Goal: Task Accomplishment & Management: Manage account settings

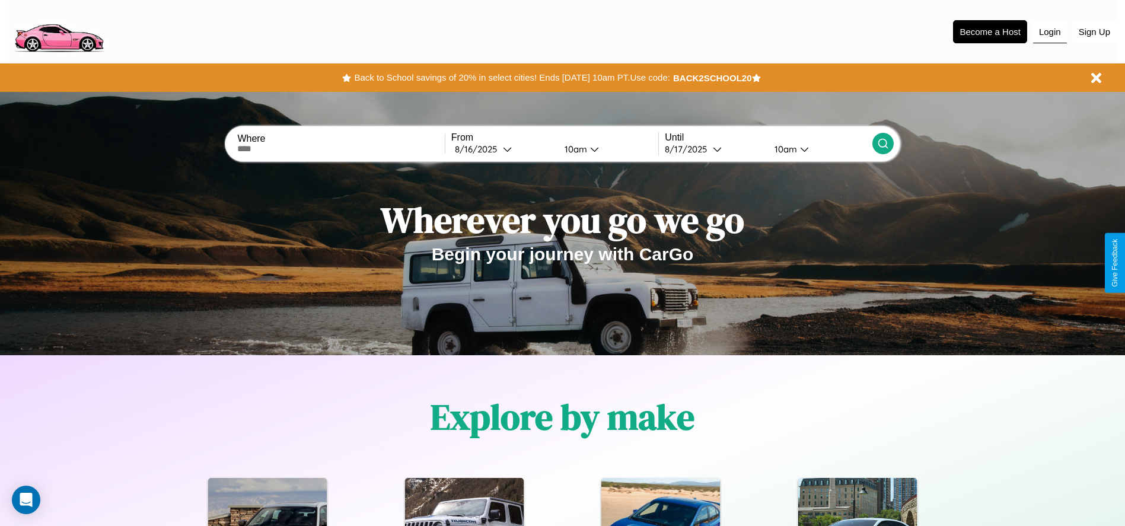
click at [1049, 31] on button "Login" at bounding box center [1050, 32] width 34 height 23
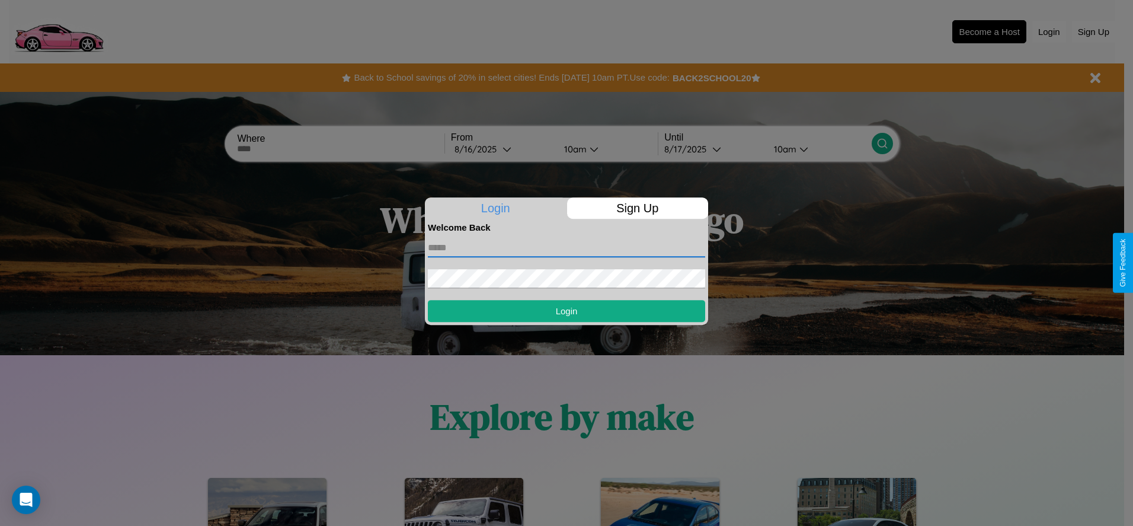
click at [567, 247] on input "text" at bounding box center [566, 247] width 277 height 19
type input "**********"
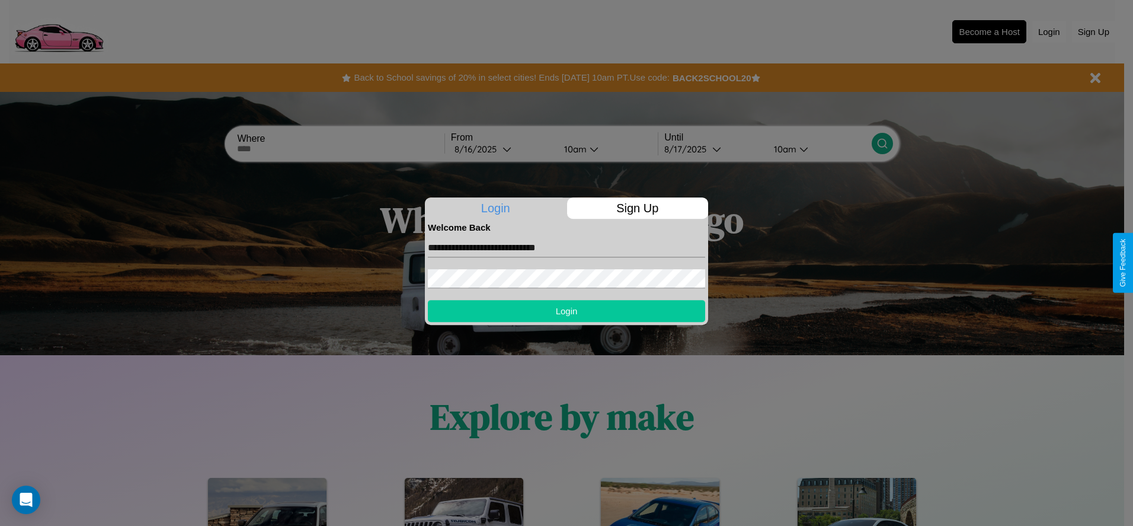
click at [567, 311] on button "Login" at bounding box center [566, 311] width 277 height 22
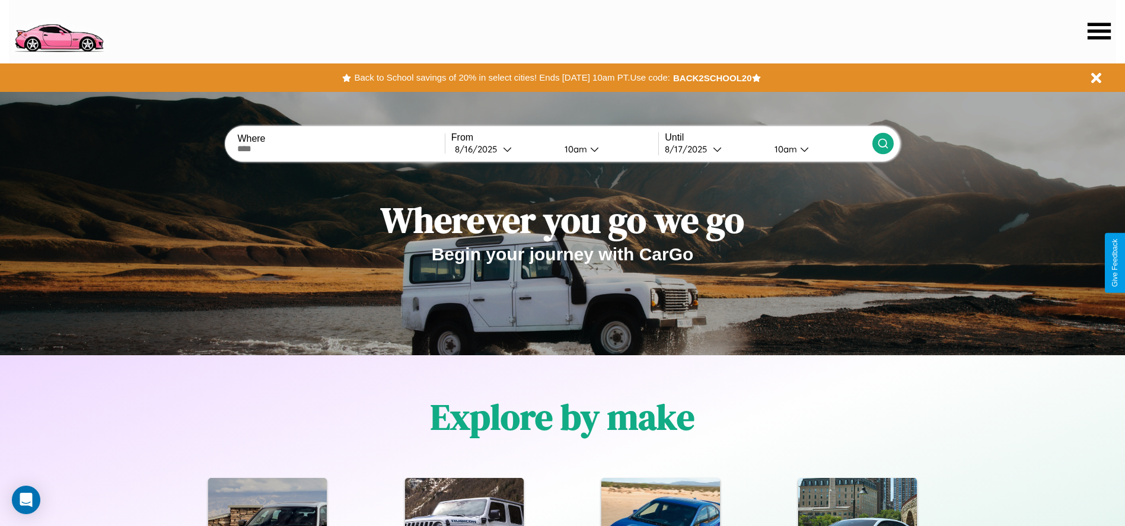
click at [1098, 31] on icon at bounding box center [1098, 31] width 23 height 17
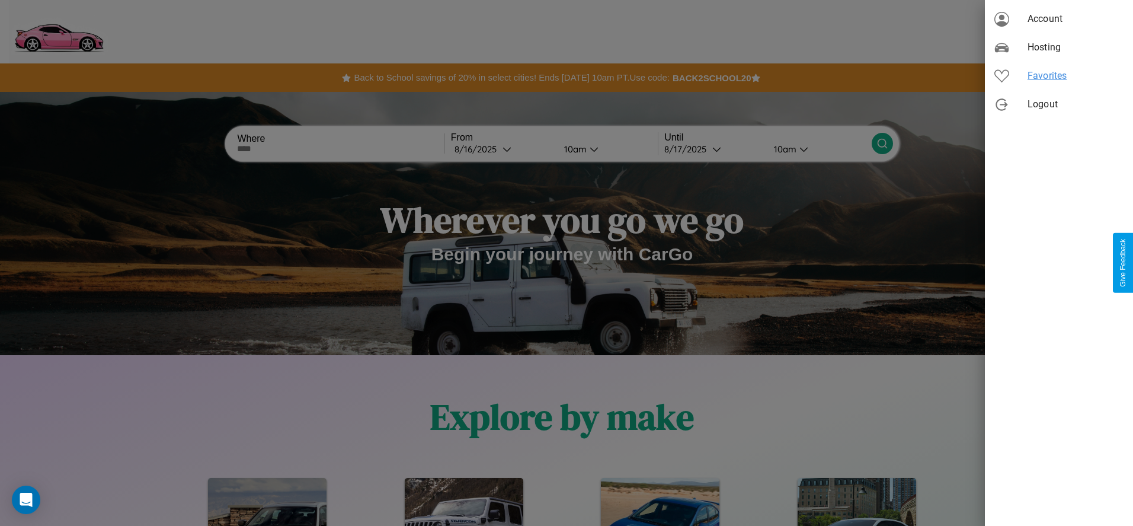
click at [1059, 76] on span "Favorites" at bounding box center [1076, 76] width 96 height 14
